Goal: Information Seeking & Learning: Check status

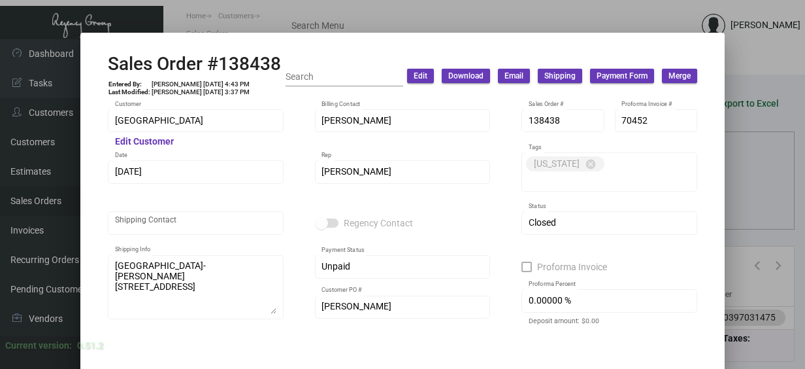
scroll to position [712, 0]
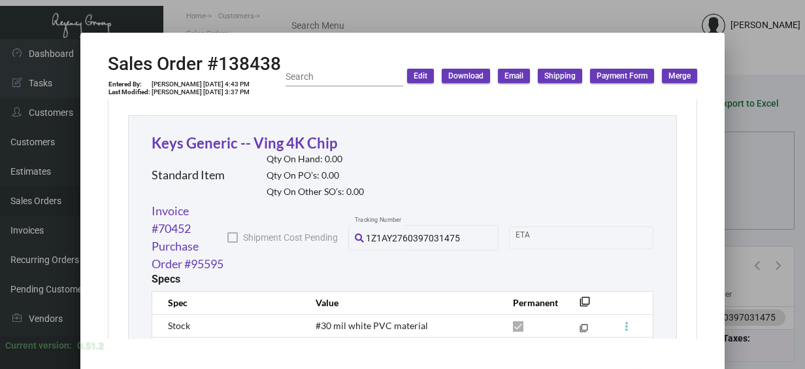
click at [474, 16] on div at bounding box center [402, 184] width 805 height 369
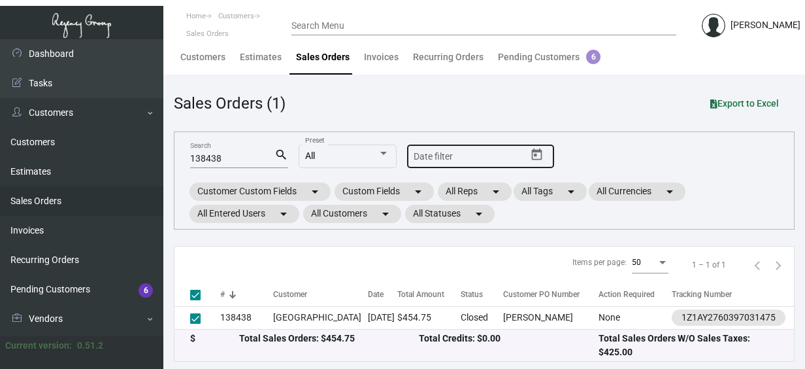
checkbox input "false"
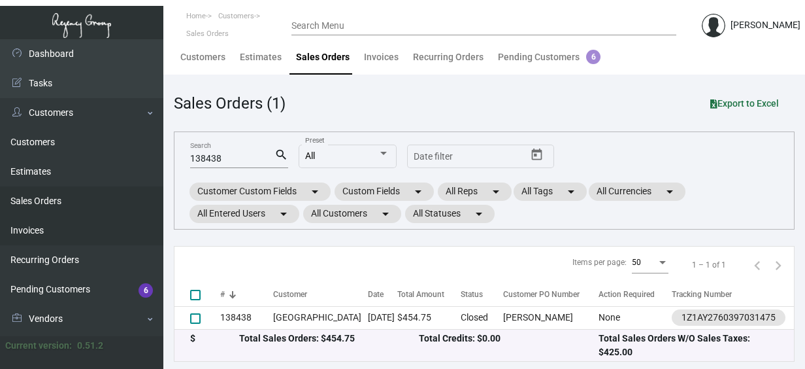
click at [152, 218] on link "Invoices" at bounding box center [81, 230] width 163 height 29
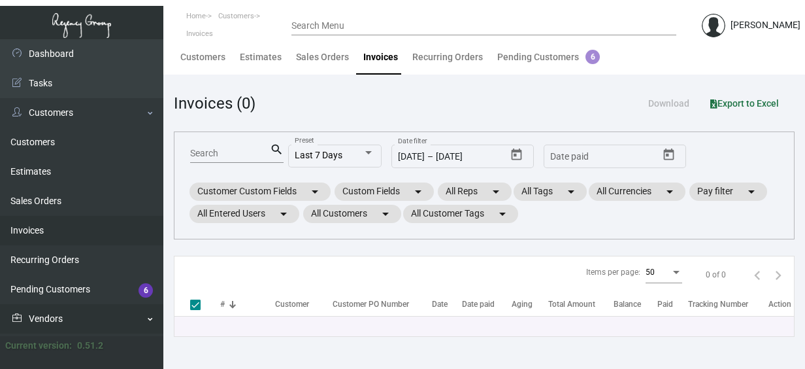
click at [146, 314] on link "Vendors" at bounding box center [81, 318] width 163 height 29
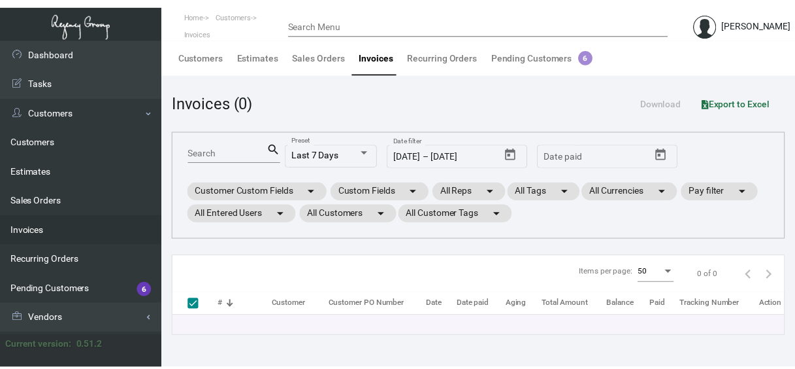
scroll to position [26, 0]
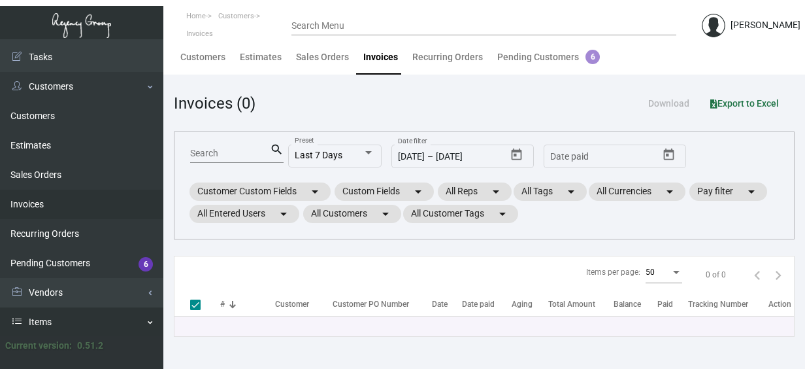
click at [37, 325] on link "Items" at bounding box center [81, 321] width 163 height 29
click at [40, 323] on link "Items" at bounding box center [81, 321] width 163 height 29
click at [152, 320] on link "Items" at bounding box center [81, 321] width 163 height 29
click at [152, 326] on link "Items" at bounding box center [81, 321] width 163 height 29
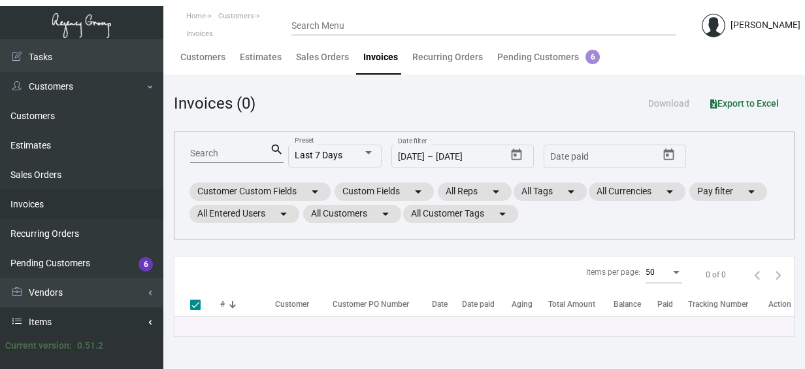
click at [152, 323] on link "Items" at bounding box center [81, 321] width 163 height 29
click at [50, 319] on link "Items" at bounding box center [81, 321] width 163 height 29
click at [32, 147] on link "Estimates" at bounding box center [81, 145] width 163 height 29
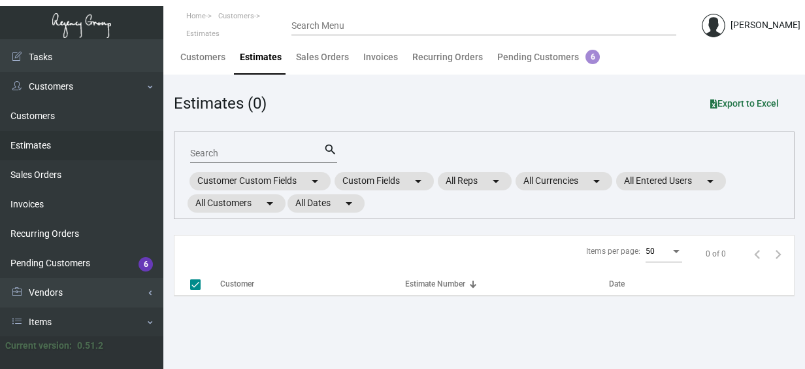
checkbox input "false"
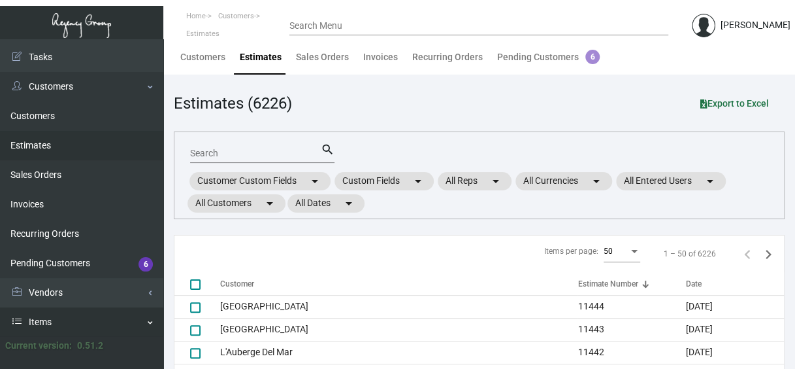
click at [39, 326] on link "Items" at bounding box center [81, 321] width 163 height 29
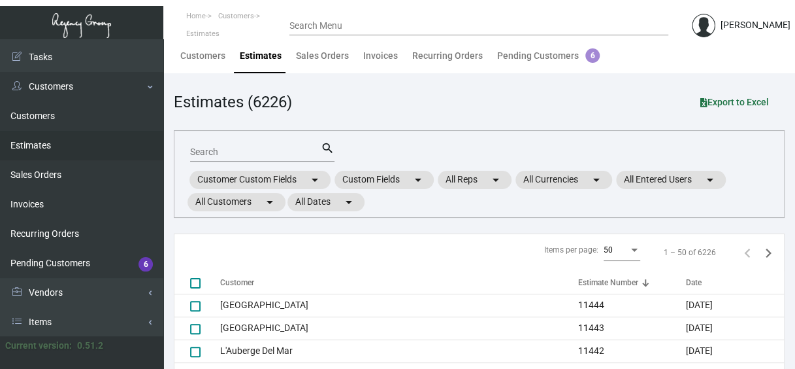
scroll to position [25, 0]
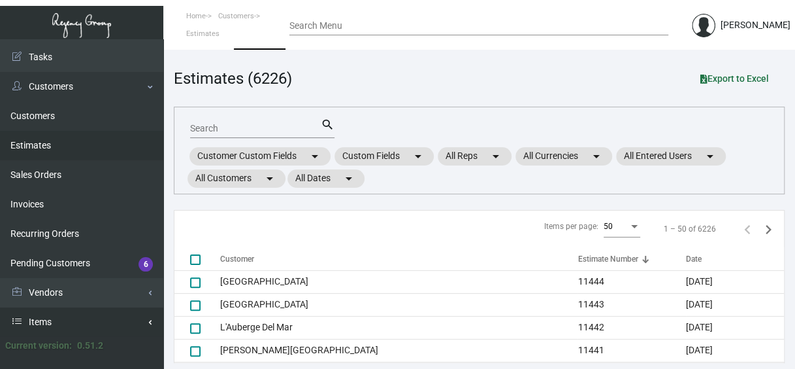
click at [50, 322] on link "Items" at bounding box center [81, 321] width 163 height 29
click at [39, 201] on link "Invoices" at bounding box center [81, 204] width 163 height 29
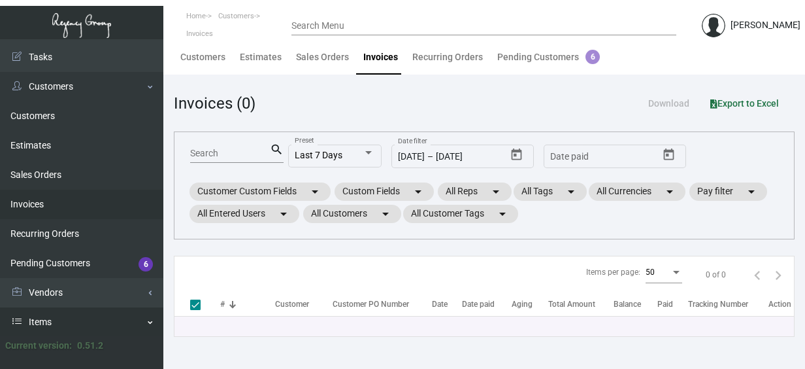
click at [41, 319] on link "Items" at bounding box center [81, 321] width 163 height 29
click at [159, 349] on div at bounding box center [81, 352] width 163 height 33
click at [151, 86] on link "Customers" at bounding box center [81, 86] width 163 height 29
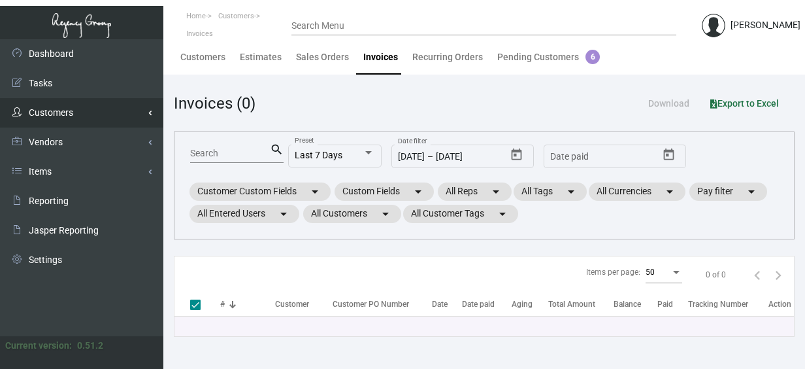
click at [51, 114] on link "Customers" at bounding box center [81, 112] width 163 height 29
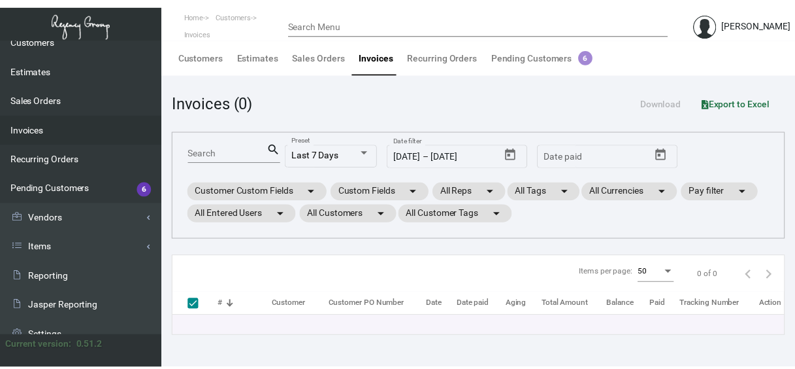
scroll to position [115, 0]
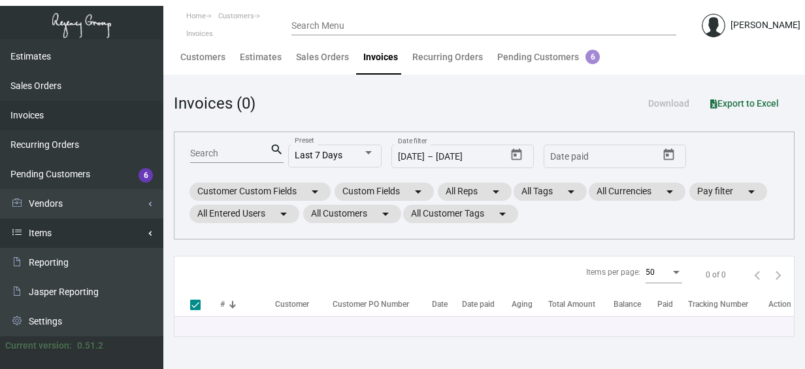
click at [45, 234] on link "Items" at bounding box center [81, 232] width 163 height 29
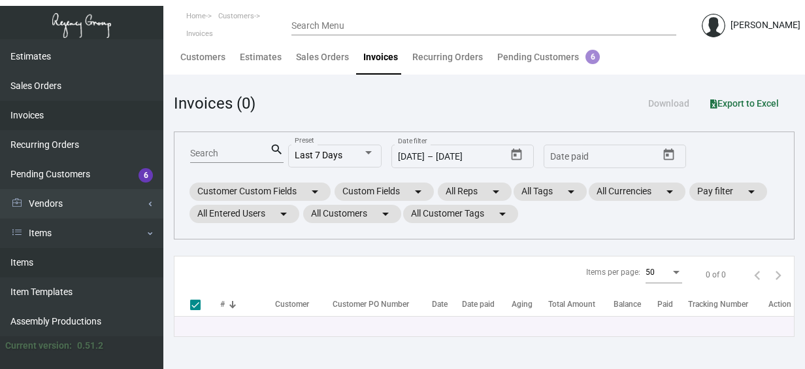
click at [35, 263] on link "Items" at bounding box center [81, 262] width 163 height 29
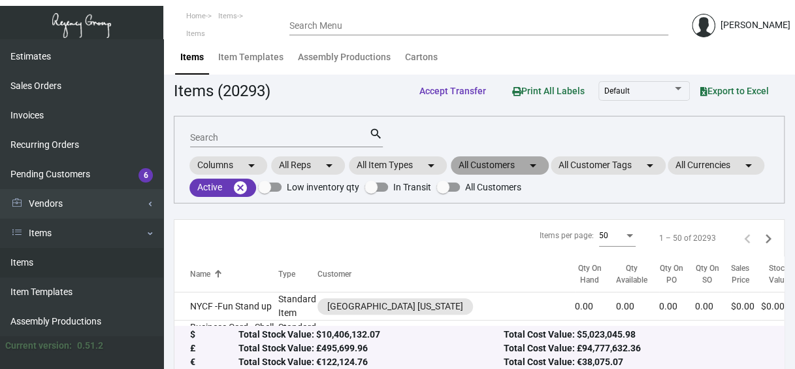
click at [482, 167] on mat-chip "All Customers arrow_drop_down" at bounding box center [500, 165] width 98 height 18
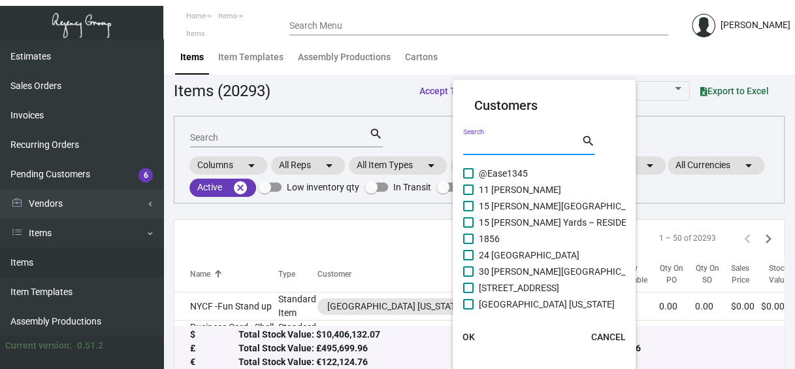
click at [477, 144] on input "Search" at bounding box center [522, 145] width 118 height 10
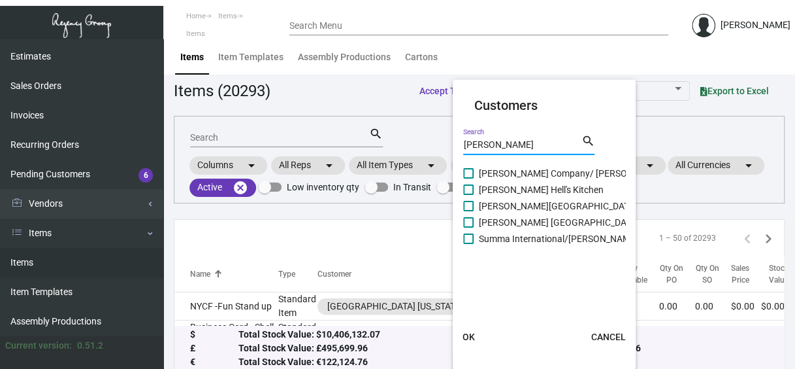
type input "[PERSON_NAME]"
click at [466, 225] on span at bounding box center [468, 222] width 10 height 10
click at [468, 227] on input "[PERSON_NAME] [GEOGRAPHIC_DATA]" at bounding box center [468, 227] width 1 height 1
checkbox input "true"
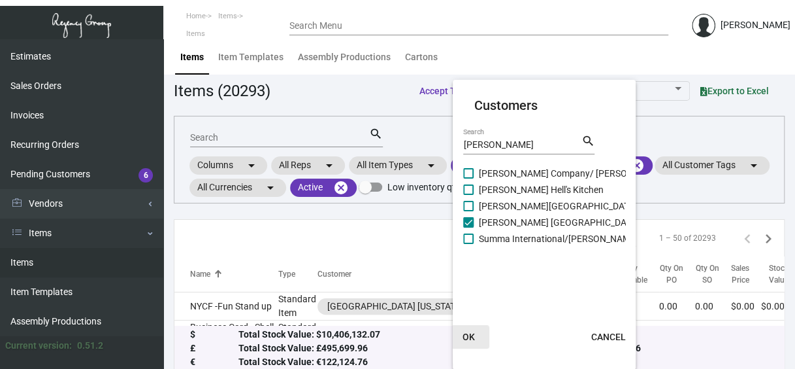
click at [469, 336] on span "OK" at bounding box center [469, 336] width 12 height 10
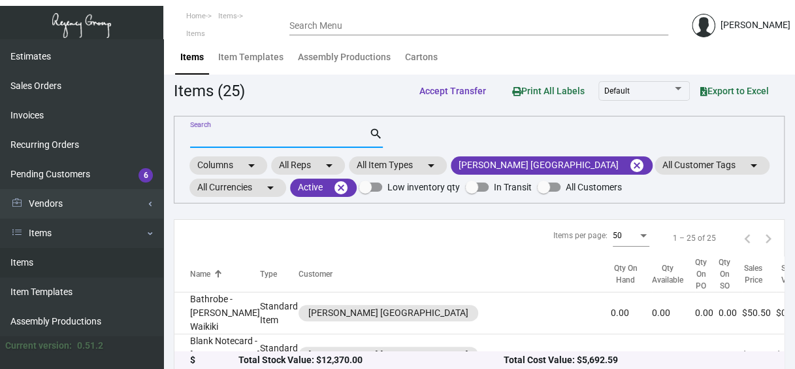
click at [235, 133] on input "Search" at bounding box center [279, 138] width 179 height 10
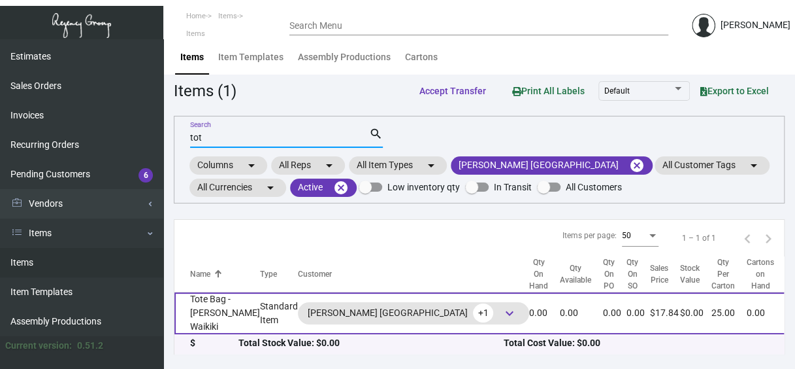
type input "tot"
click at [204, 320] on td "Tote Bag - [PERSON_NAME] Waikiki" at bounding box center [217, 313] width 86 height 42
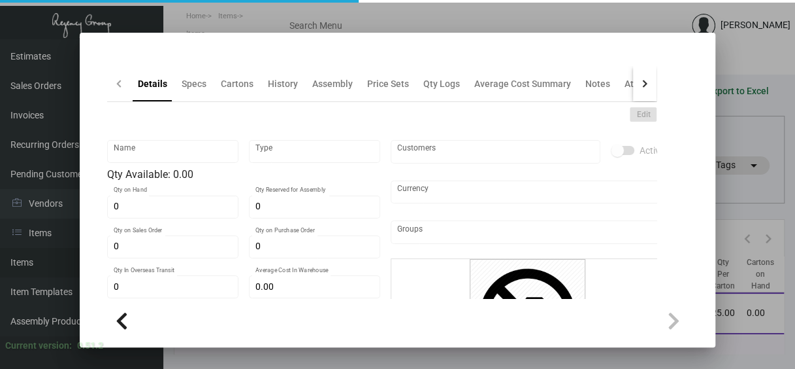
type input "Tote Bag - [PERSON_NAME] Waikiki"
type input "Standard Item"
type input "$ 7.80"
type input "Overseas"
type input "25"
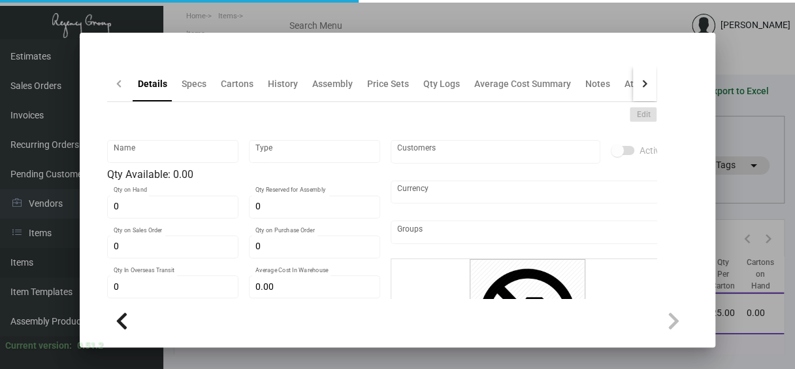
type input "$ 7.20"
type input "$ 17.84"
checkbox input "true"
type input "United States Dollar $"
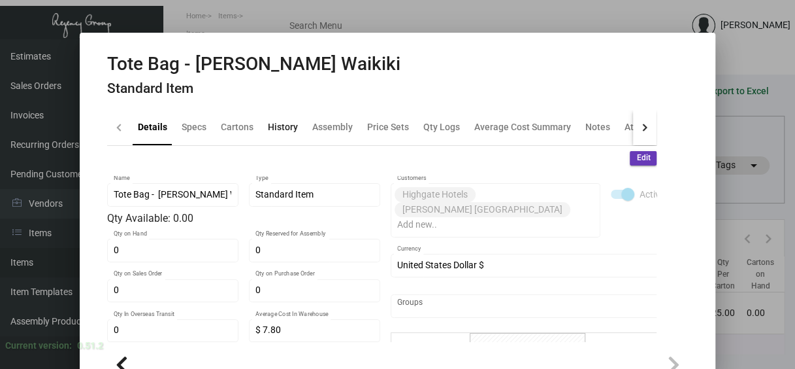
click at [277, 127] on div "History" at bounding box center [283, 127] width 30 height 14
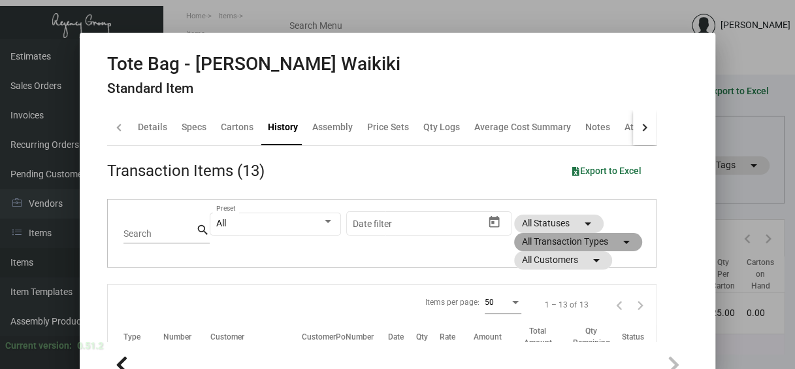
click at [529, 243] on mat-chip "All Transaction Types arrow_drop_down" at bounding box center [578, 242] width 128 height 18
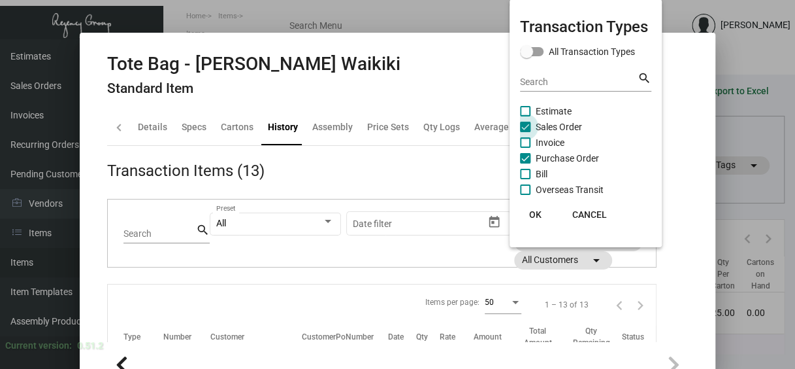
click at [527, 127] on span at bounding box center [525, 127] width 10 height 10
click at [525, 132] on input "Sales Order" at bounding box center [525, 132] width 1 height 1
checkbox input "false"
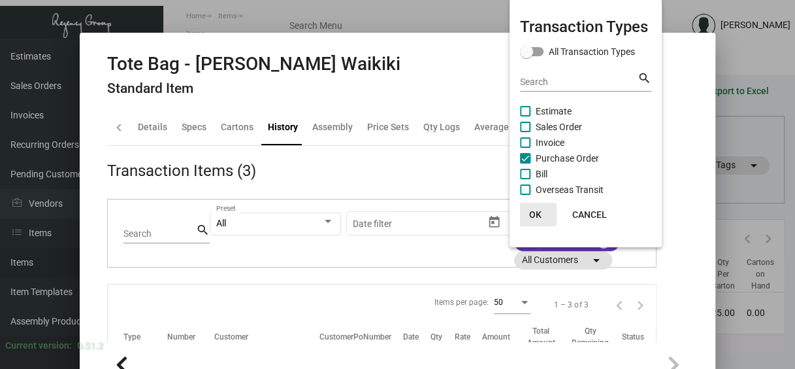
click at [539, 212] on span "OK" at bounding box center [535, 214] width 12 height 10
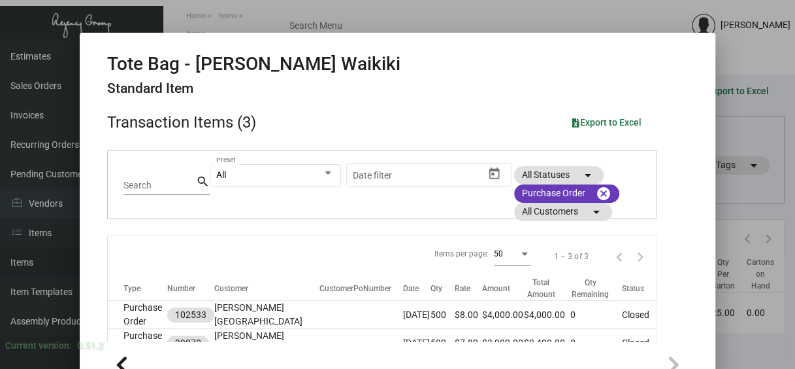
scroll to position [94, 0]
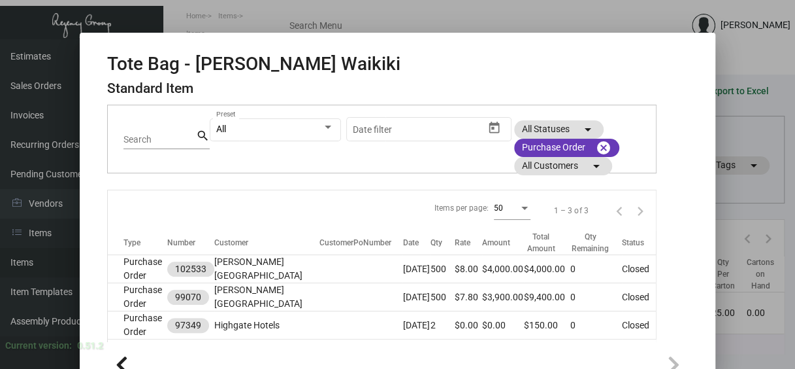
click at [661, 273] on mat-tab-group "Details Specs Cartons History Assembly Price Sets Qty Logs Average Cost Summary…" at bounding box center [382, 222] width 582 height 240
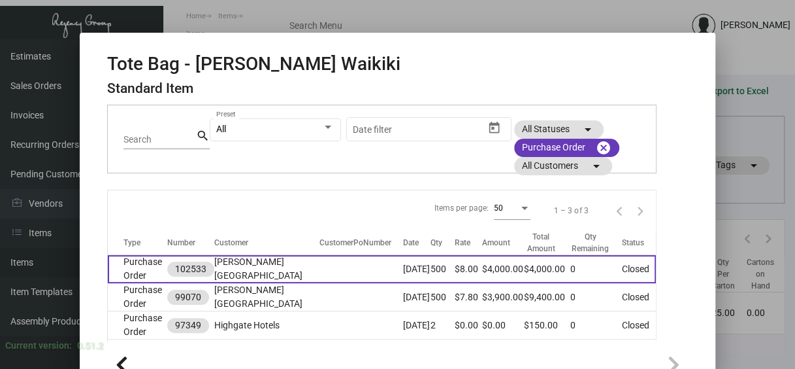
click at [135, 264] on td "Purchase Order" at bounding box center [138, 269] width 60 height 28
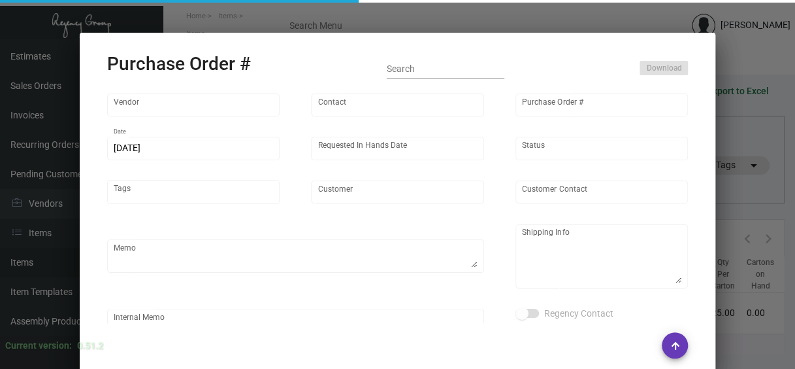
type input "Hangzhou Nuoyi Daily Necessities Co.,Ltd"
type input "[PERSON_NAME]"
type input "102533"
type input "[DATE]"
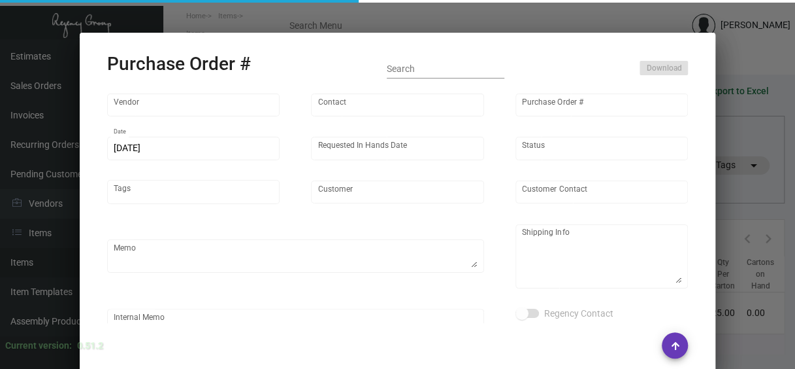
type input "[PERSON_NAME] [GEOGRAPHIC_DATA]"
type textarea "by Boat to NJ warehouse."
type textarea "Regency Group NJ - [PERSON_NAME] [STREET_ADDRESS]"
checkbox input "true"
type input "$ 0.00"
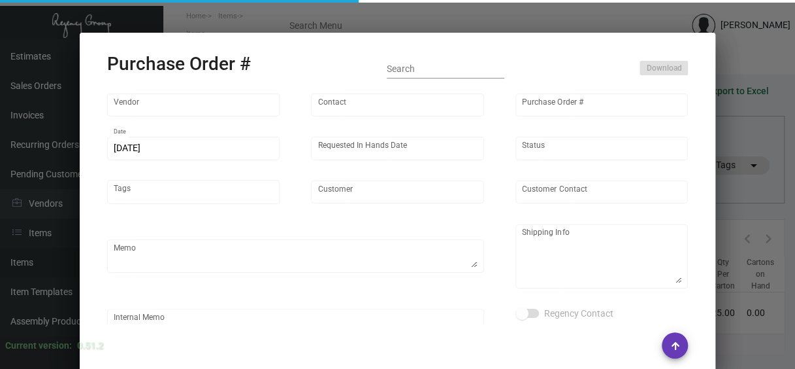
type input "United States Dollar $"
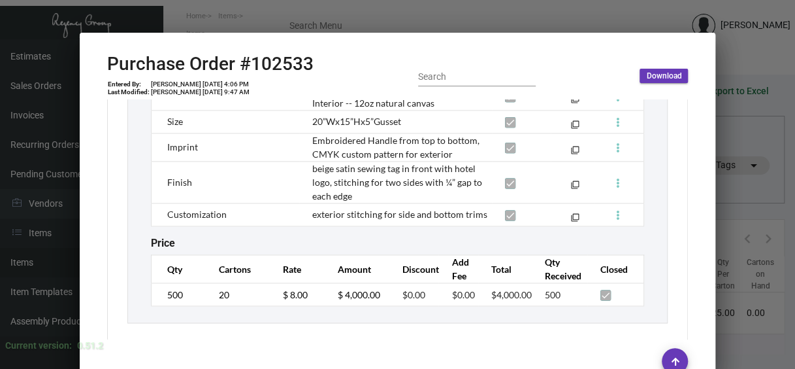
scroll to position [857, 0]
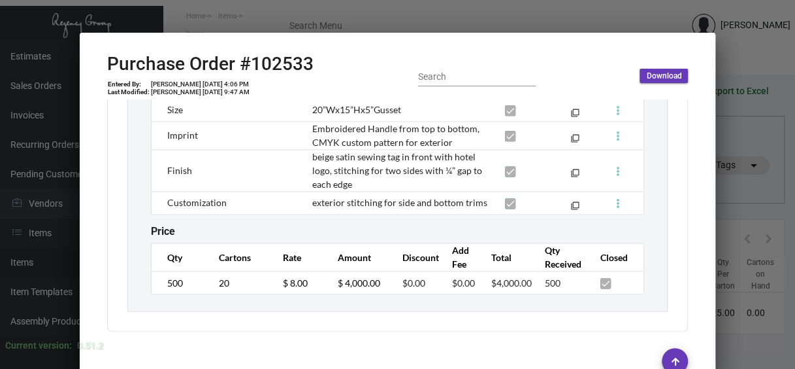
drag, startPoint x: 697, startPoint y: 284, endPoint x: 698, endPoint y: 255, distance: 29.4
click at [698, 255] on div "Hangzhou Nuoyi Daily Necessities Co.,Ltd Vendor Edit [PERSON_NAME] Contact 1025…" at bounding box center [397, 219] width 613 height 240
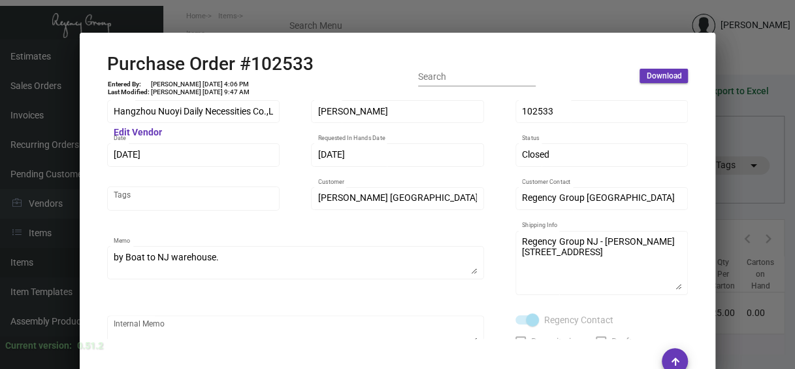
scroll to position [0, 0]
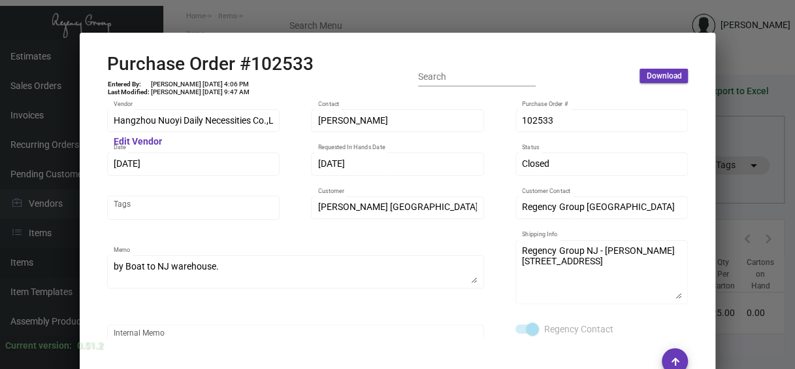
click at [463, 7] on div at bounding box center [397, 184] width 795 height 369
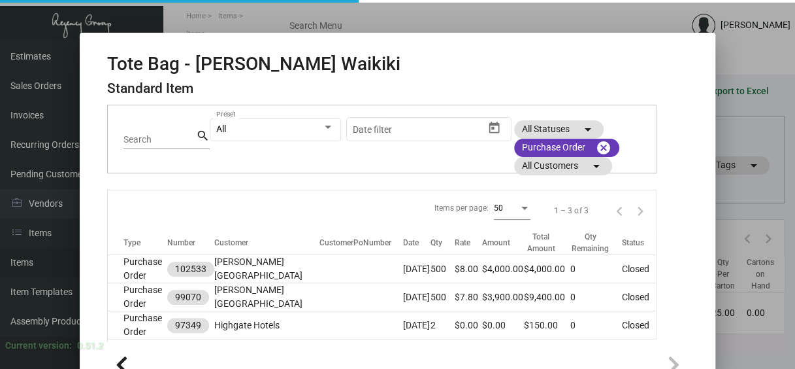
click at [450, 14] on div at bounding box center [397, 184] width 795 height 369
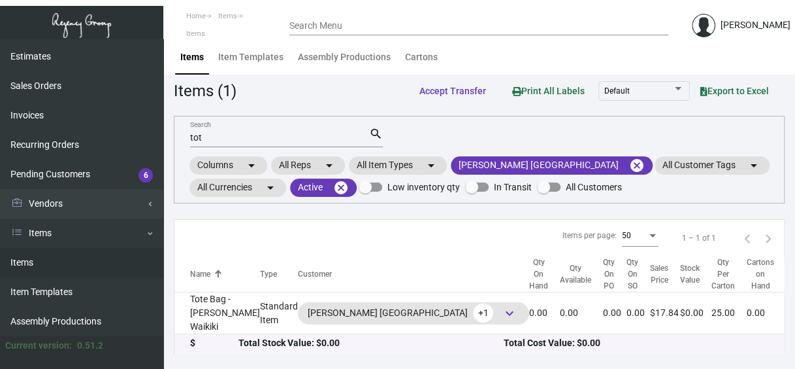
scroll to position [5, 0]
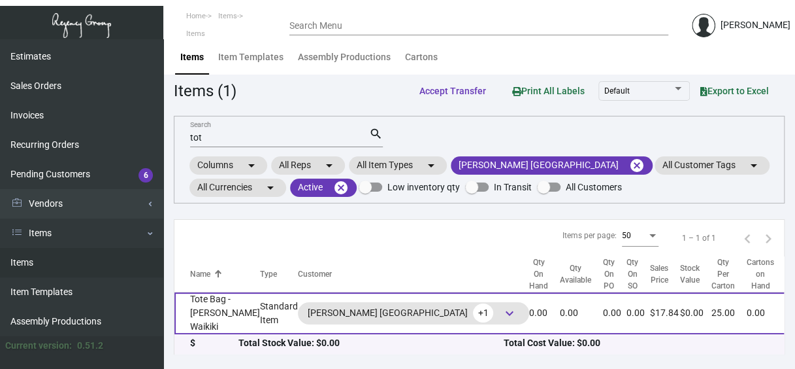
click at [196, 316] on td "Tote Bag - [PERSON_NAME] Waikiki" at bounding box center [217, 313] width 86 height 42
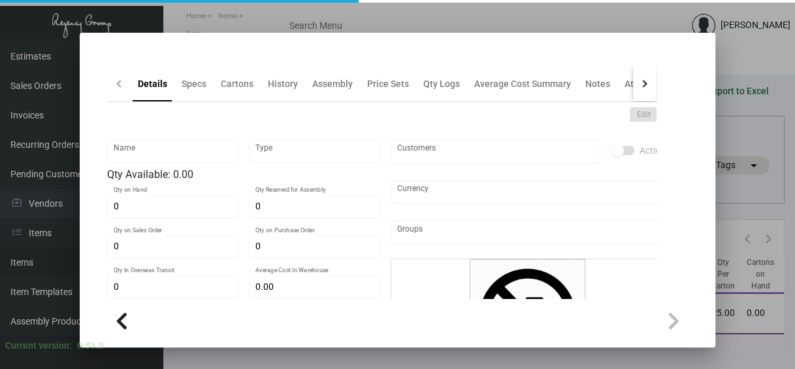
type input "Tote Bag - [PERSON_NAME] Waikiki"
type input "Standard Item"
type input "$ 7.80"
type input "Overseas"
type input "25"
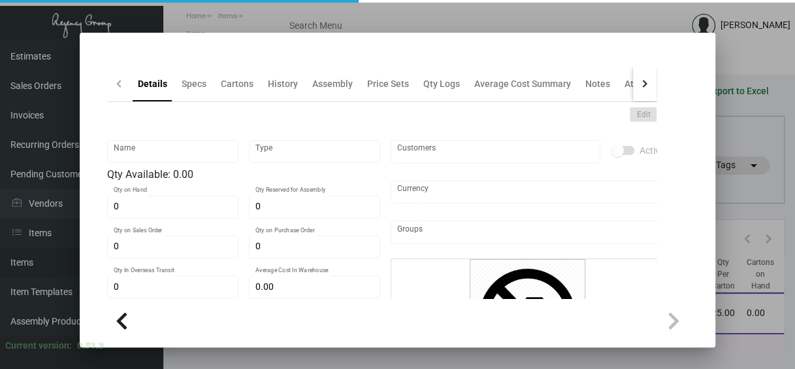
type input "$ 7.20"
type input "$ 17.84"
checkbox input "true"
type input "United States Dollar $"
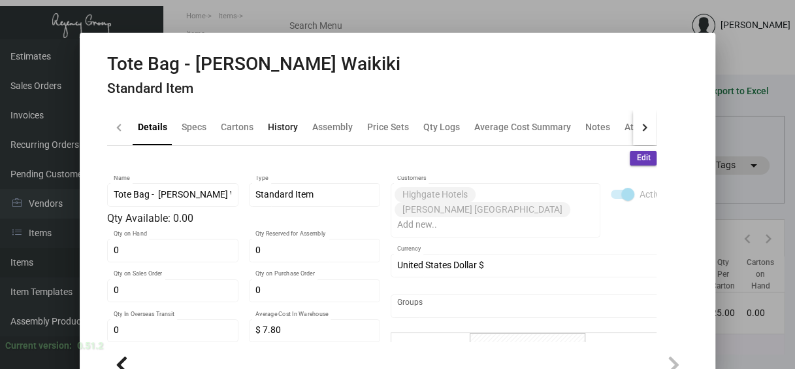
click at [269, 123] on div "History" at bounding box center [283, 127] width 30 height 14
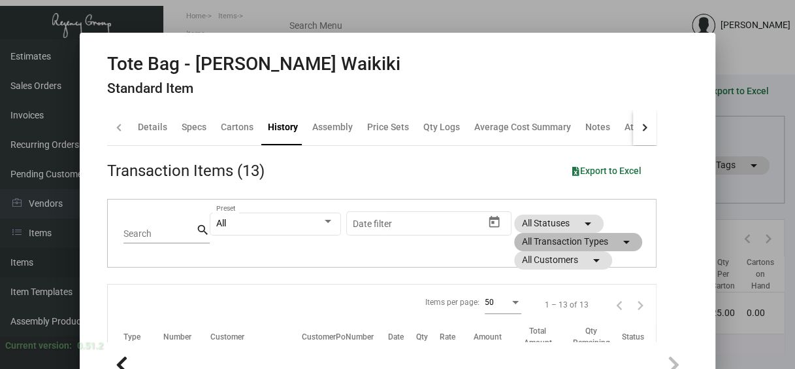
click at [524, 244] on mat-chip "All Transaction Types arrow_drop_down" at bounding box center [578, 242] width 128 height 18
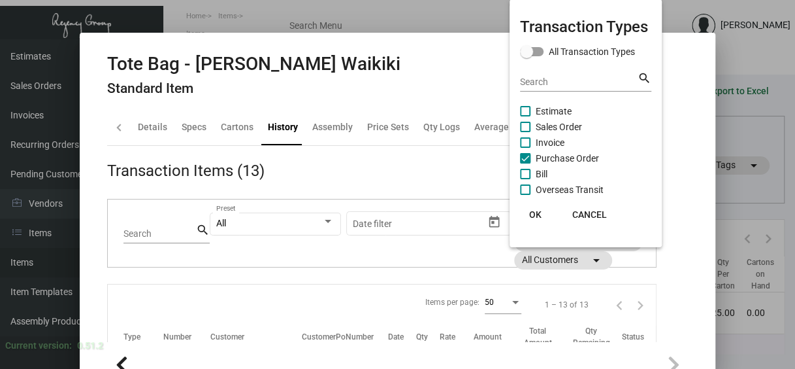
click at [537, 215] on span "OK" at bounding box center [535, 214] width 12 height 10
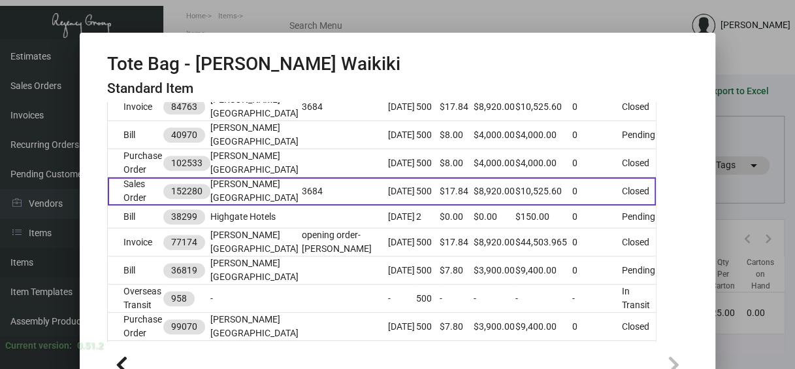
scroll to position [261, 0]
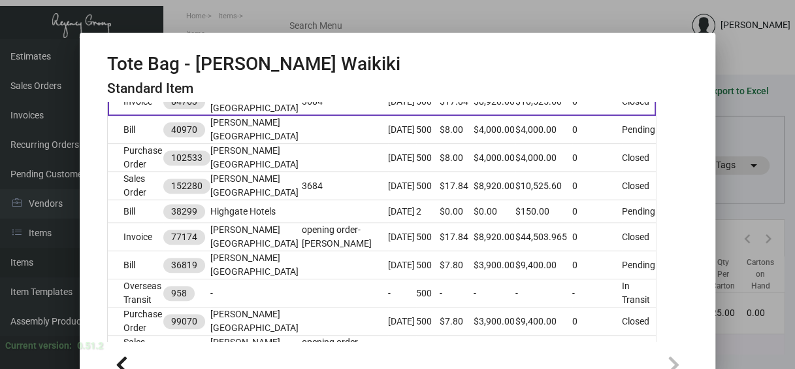
click at [128, 115] on td "Invoice" at bounding box center [136, 102] width 56 height 28
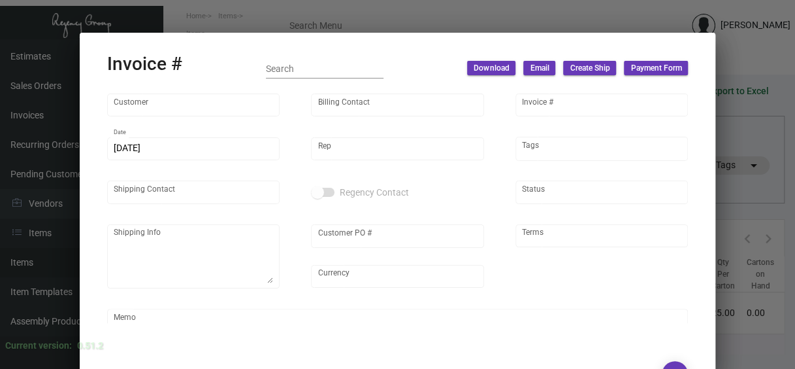
type input "[PERSON_NAME] [GEOGRAPHIC_DATA]"
type input "ACCOUNTS PAYABLE"
type input "84763"
type input "[DATE]"
type input "[PERSON_NAME]"
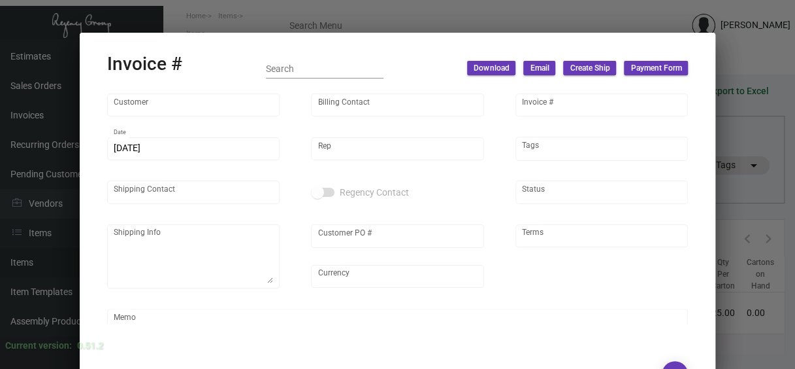
type input "[PERSON_NAME]"
type textarea "[PERSON_NAME] [GEOGRAPHIC_DATA] - [PERSON_NAME] [STREET_ADDRESS]"
type input "3684"
type input "United States Dollar $"
type input "Net 30"
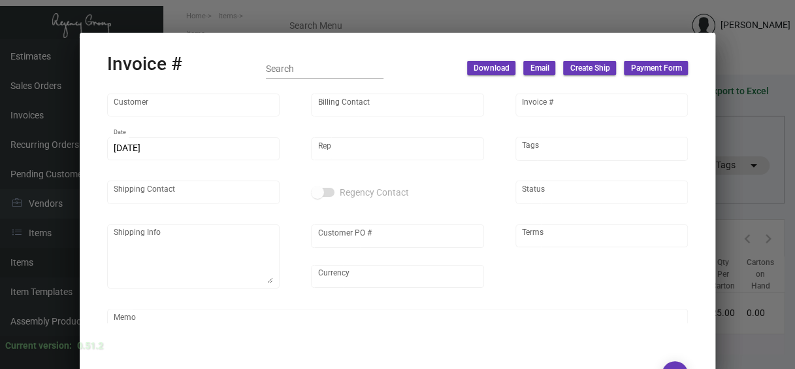
type textarea "1,397.80"
type input "18.00000 %"
type input "[DATE]"
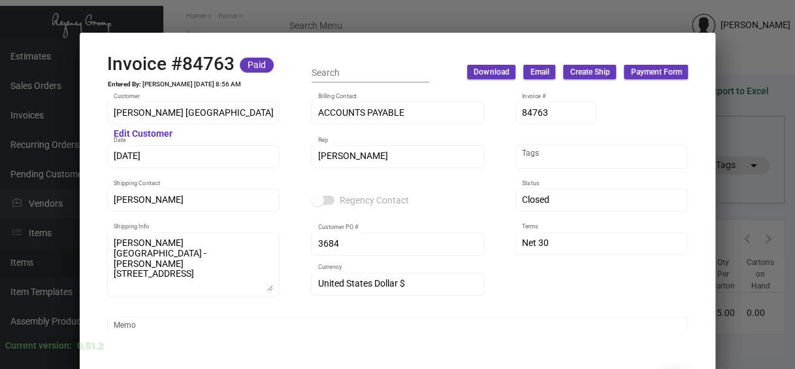
click at [742, 124] on div at bounding box center [397, 184] width 795 height 369
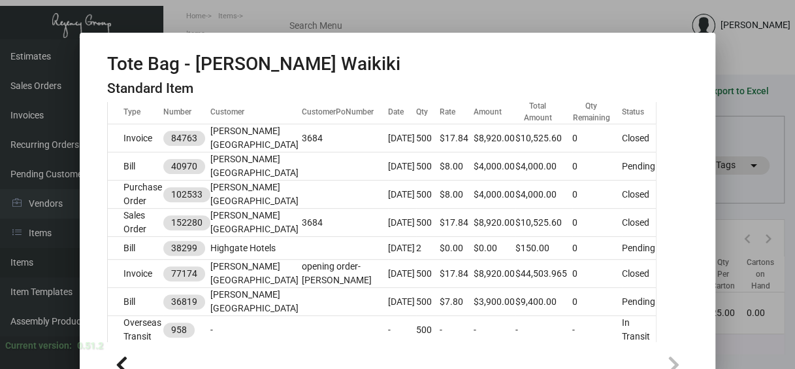
scroll to position [226, 0]
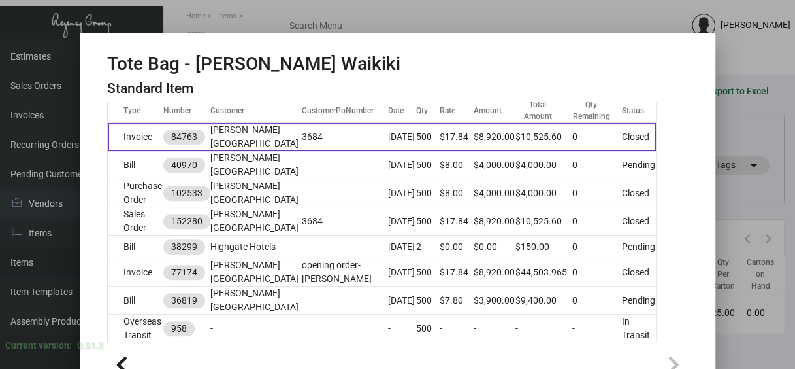
click at [137, 151] on td "Invoice" at bounding box center [136, 137] width 56 height 28
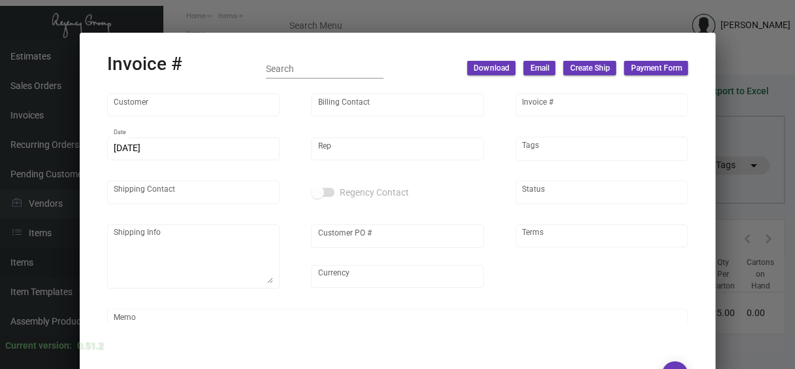
type input "[PERSON_NAME] [GEOGRAPHIC_DATA]"
type input "ACCOUNTS PAYABLE"
type input "84763"
type input "[DATE]"
type input "[PERSON_NAME]"
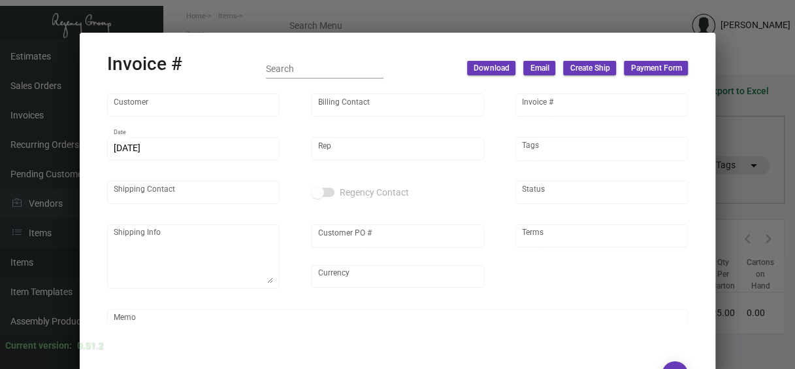
type input "[PERSON_NAME]"
type textarea "[PERSON_NAME] [GEOGRAPHIC_DATA] - [PERSON_NAME] [STREET_ADDRESS]"
type input "3684"
type input "United States Dollar $"
type input "Net 30"
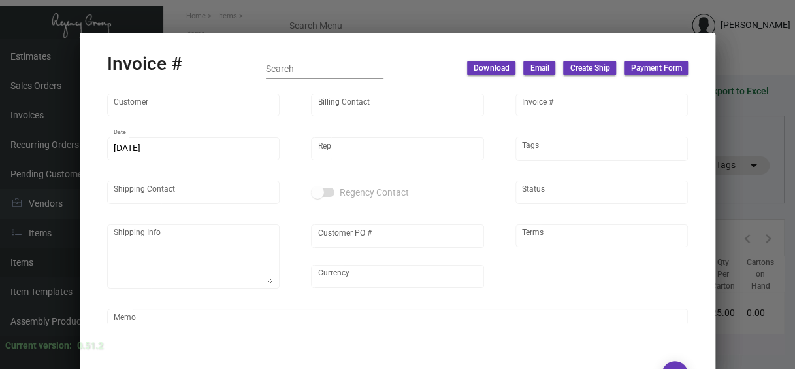
type textarea "1,397.80"
type input "18.00000 %"
type input "[DATE]"
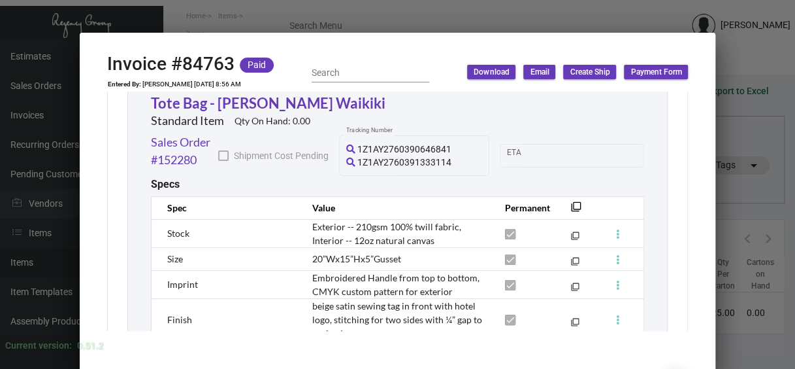
scroll to position [810, 0]
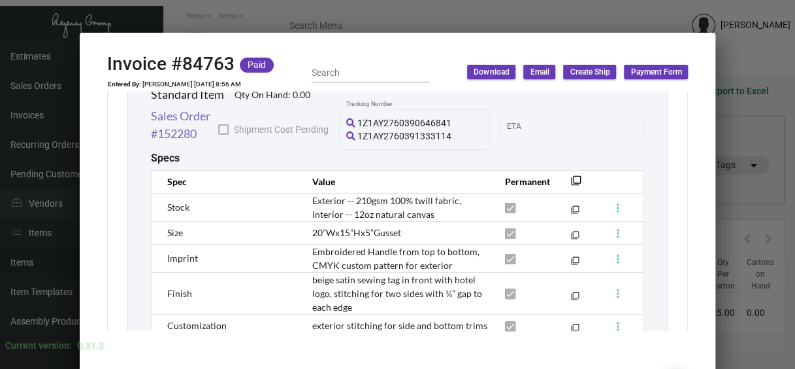
click at [169, 111] on link "Sales Order #152280" at bounding box center [185, 124] width 68 height 35
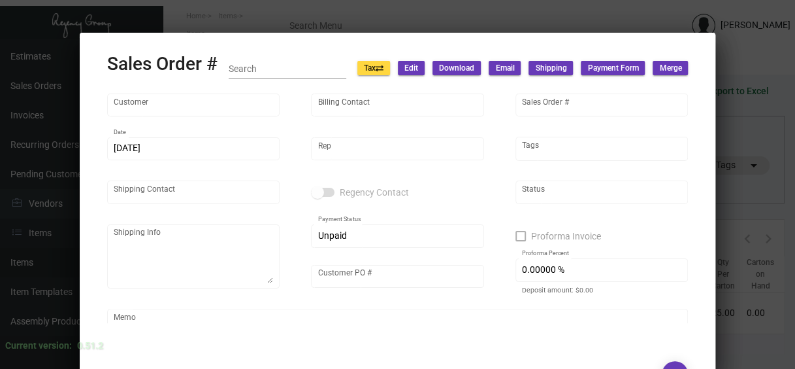
type input "[PERSON_NAME] [GEOGRAPHIC_DATA]"
type input "ACCOUNTS PAYABLE"
type input "152280"
type input "[DATE]"
type input "[PERSON_NAME]"
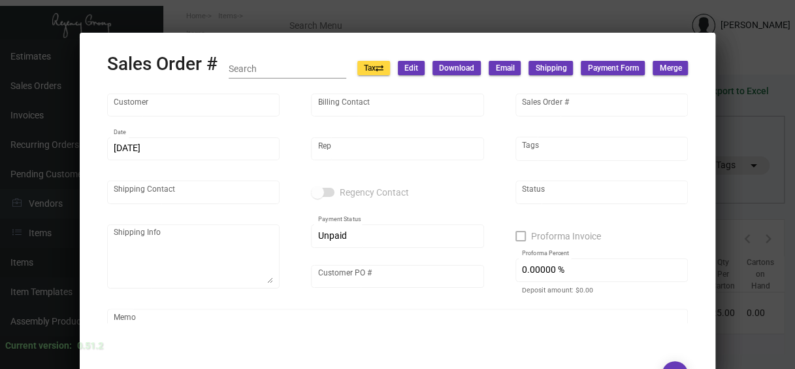
type input "[PERSON_NAME]"
type textarea "[PERSON_NAME] [GEOGRAPHIC_DATA] - [PERSON_NAME] [STREET_ADDRESS]"
type input "3684"
type textarea "1,397.80"
type input "United States Dollar $"
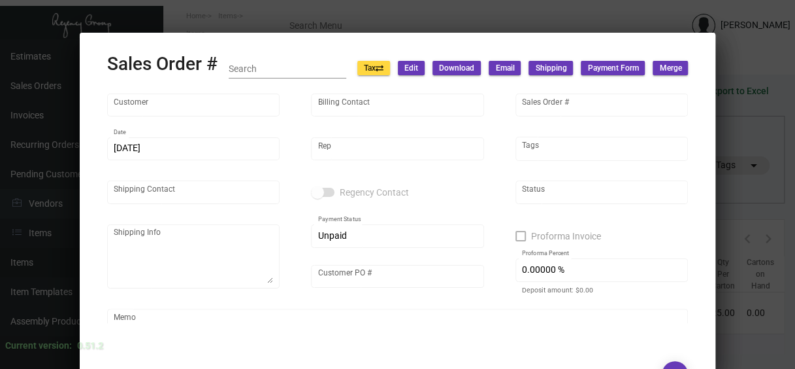
type input "18.00000 %"
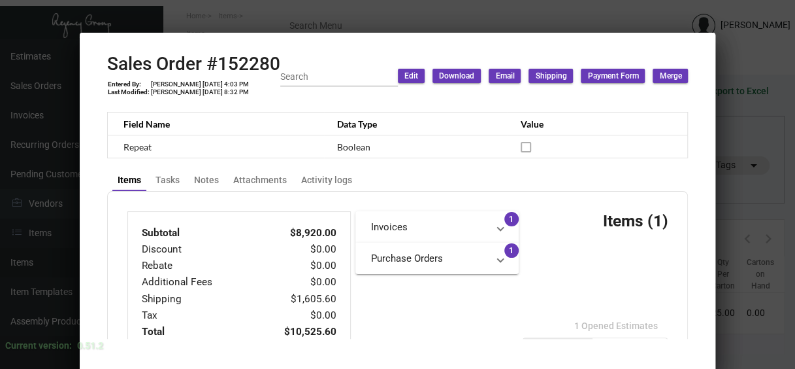
scroll to position [404, 0]
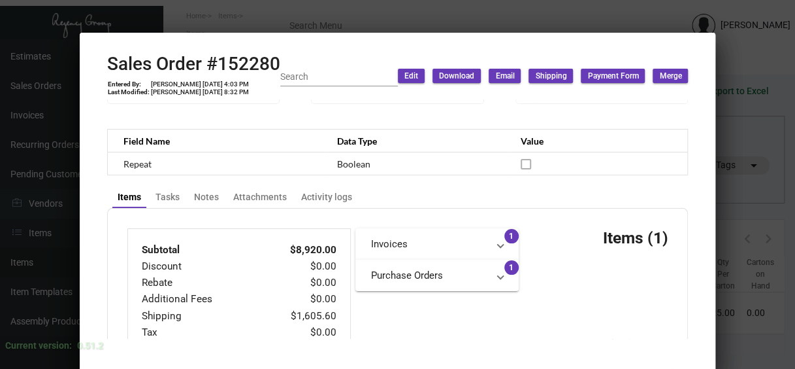
click at [402, 274] on mat-panel-title "Purchase Orders" at bounding box center [429, 275] width 116 height 15
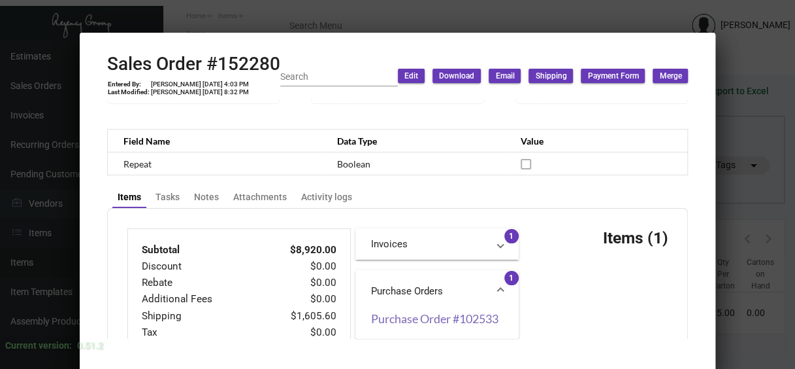
click at [408, 314] on link "Purchase Order #102533" at bounding box center [437, 318] width 132 height 13
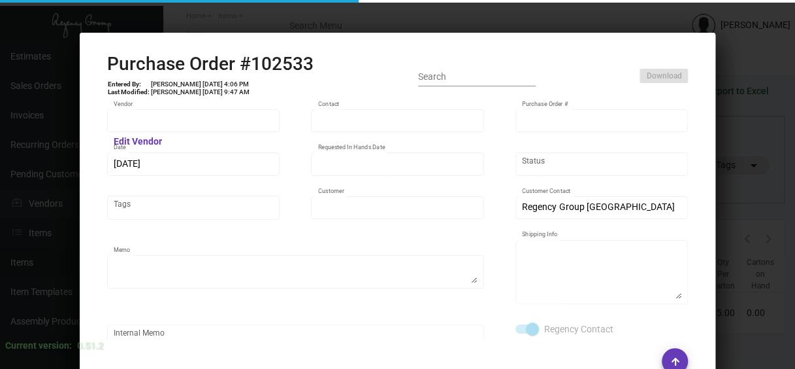
type input "Hangzhou Nuoyi Daily Necessities Co.,Ltd"
type input "[PERSON_NAME]"
type input "102533"
type input "[DATE]"
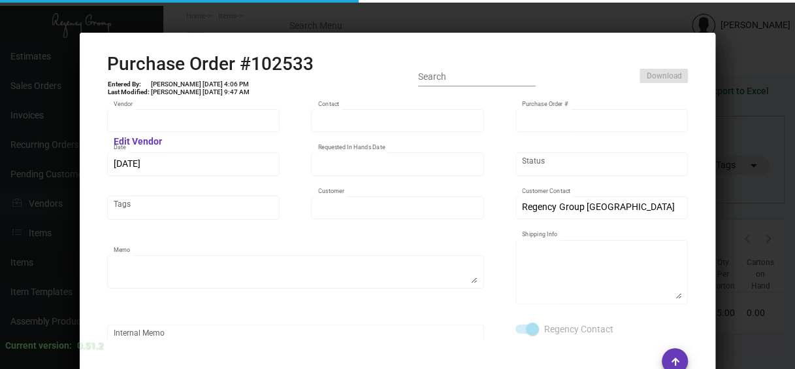
type input "[PERSON_NAME] [GEOGRAPHIC_DATA]"
type textarea "by Boat to NJ warehouse."
type textarea "Regency Group NJ - [PERSON_NAME] [STREET_ADDRESS]"
checkbox input "true"
type input "$ 0.00"
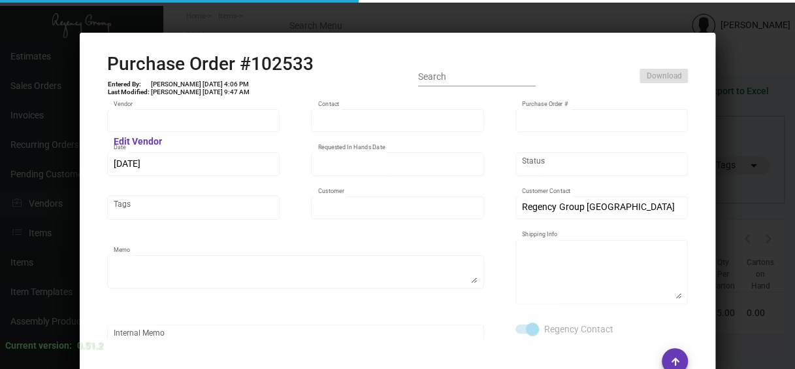
type input "United States Dollar $"
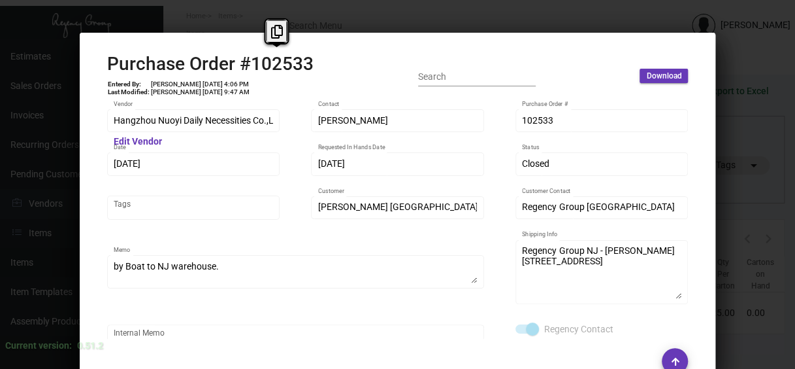
drag, startPoint x: 322, startPoint y: 61, endPoint x: 240, endPoint y: 69, distance: 82.1
click at [240, 69] on div "Purchase Order #102533 Entered By: [PERSON_NAME] [DATE] 4:06 PM Last Modified: …" at bounding box center [398, 76] width 582 height 46
copy h2 "102533"
click at [240, 69] on h2 "Purchase Order #102533" at bounding box center [210, 64] width 207 height 22
drag, startPoint x: 311, startPoint y: 65, endPoint x: 247, endPoint y: 65, distance: 64.0
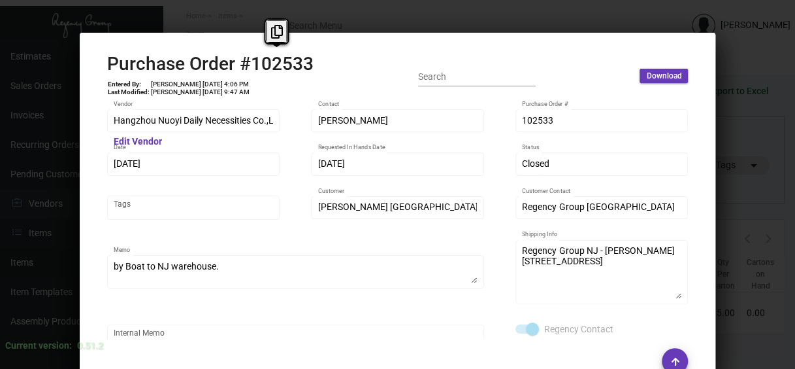
click at [247, 65] on div "Purchase Order #102533 Entered By: [PERSON_NAME] [DATE] 4:06 PM Last Modified: …" at bounding box center [398, 76] width 582 height 46
copy h2 "102533"
click at [247, 65] on h2 "Purchase Order #102533" at bounding box center [210, 64] width 207 height 22
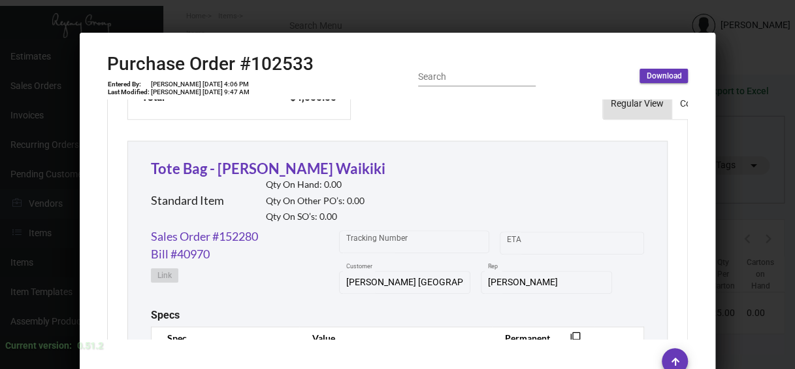
scroll to position [575, 0]
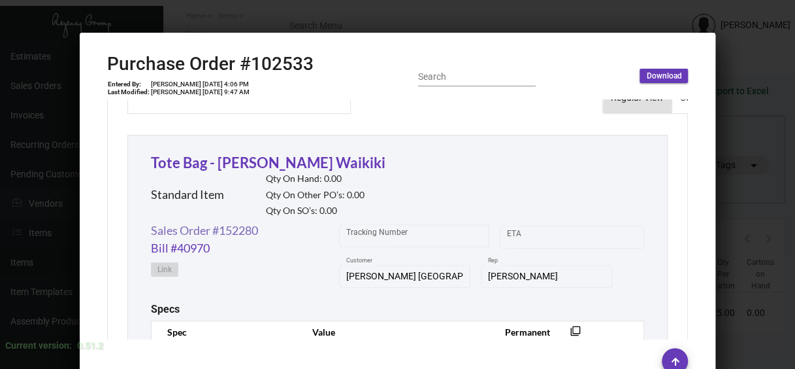
click at [238, 233] on link "Sales Order #152280" at bounding box center [204, 231] width 107 height 18
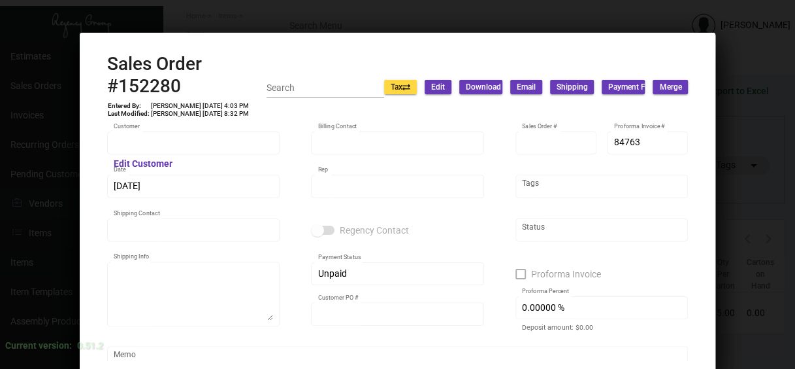
type input "[PERSON_NAME] [GEOGRAPHIC_DATA]"
type input "ACCOUNTS PAYABLE"
type input "152280"
type input "[DATE]"
type input "[PERSON_NAME]"
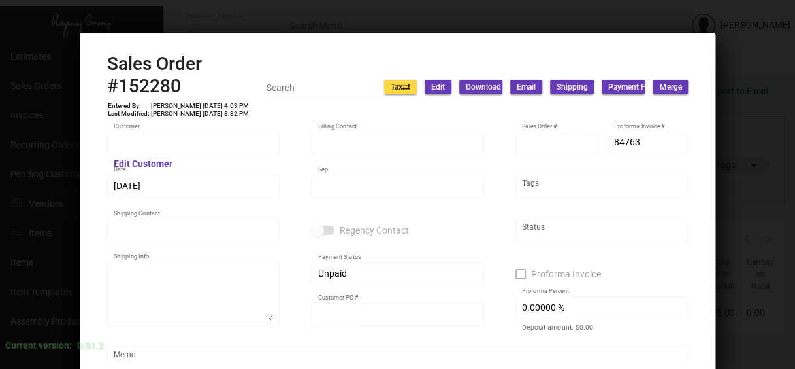
type input "[PERSON_NAME]"
type textarea "[PERSON_NAME] [GEOGRAPHIC_DATA] - [PERSON_NAME] [STREET_ADDRESS]"
type input "3684"
type textarea "1,397.80"
type input "United States Dollar $"
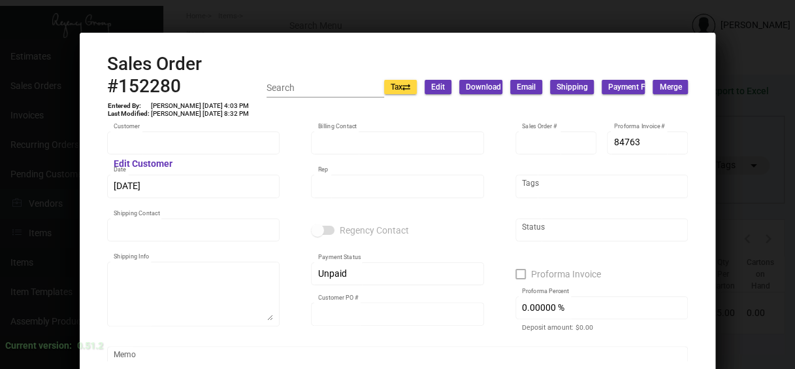
type input "18.00000 %"
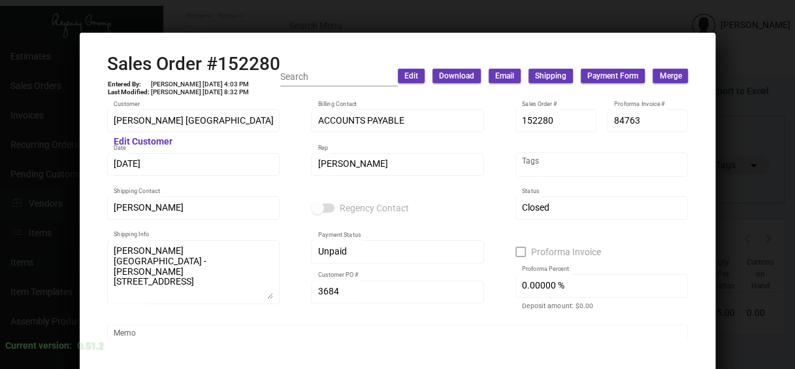
scroll to position [26, 0]
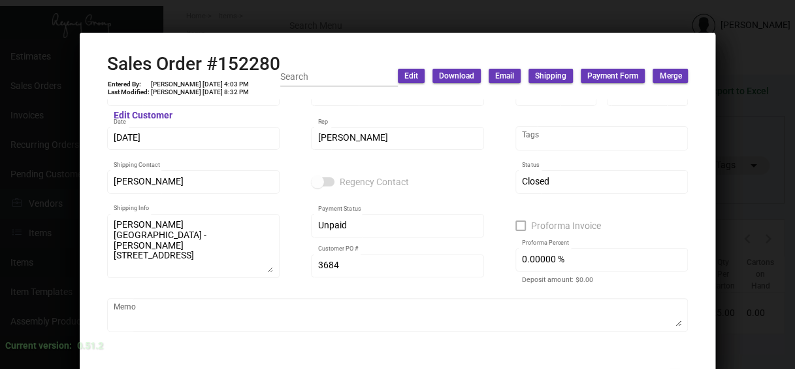
click at [701, 352] on mat-dialog-container "Sales Order #152280 Entered By: [PERSON_NAME] [DATE] 4:03 PM Last Modified: [PE…" at bounding box center [398, 202] width 637 height 339
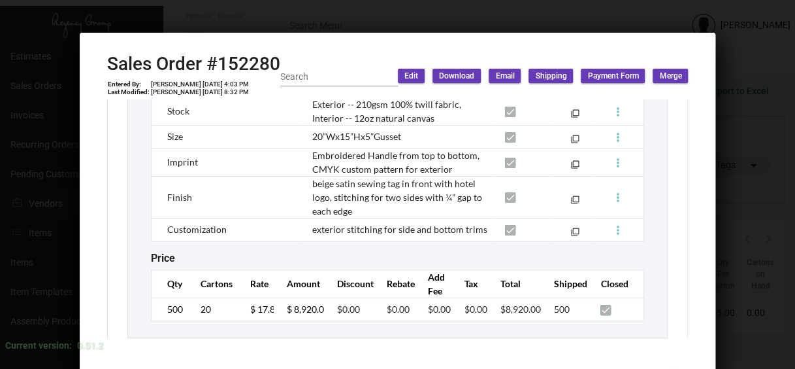
scroll to position [957, 0]
